Goal: Use online tool/utility

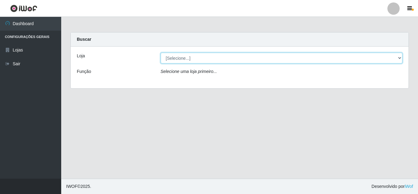
click at [186, 61] on select "[Selecione...] Queiroz Atacadão - [GEOGRAPHIC_DATA]" at bounding box center [282, 58] width 242 height 11
select select "225"
click at [161, 53] on select "[Selecione...] Queiroz Atacadão - [GEOGRAPHIC_DATA]" at bounding box center [282, 58] width 242 height 11
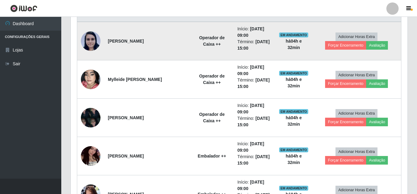
scroll to position [153, 0]
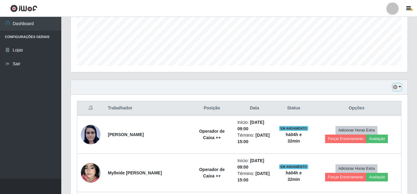
click at [396, 89] on icon "button" at bounding box center [395, 87] width 4 height 4
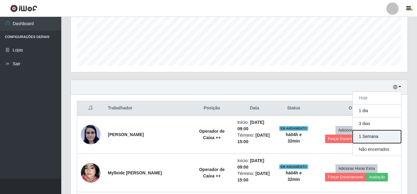
click at [373, 135] on button "1 Semana" at bounding box center [376, 136] width 48 height 13
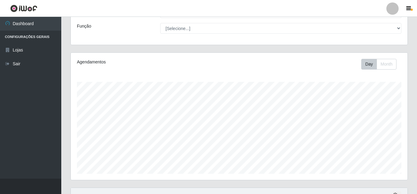
scroll to position [157, 0]
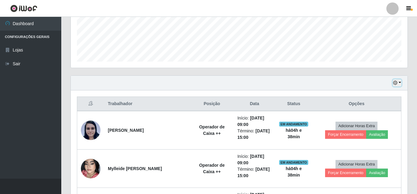
click at [395, 82] on icon "button" at bounding box center [395, 83] width 4 height 4
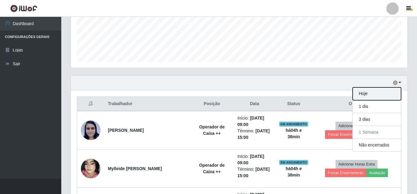
click at [368, 94] on button "Hoje" at bounding box center [376, 93] width 48 height 13
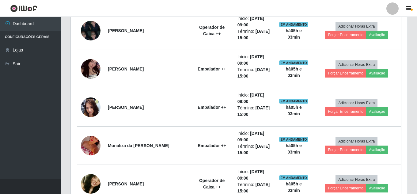
scroll to position [272, 0]
